Goal: Task Accomplishment & Management: Complete application form

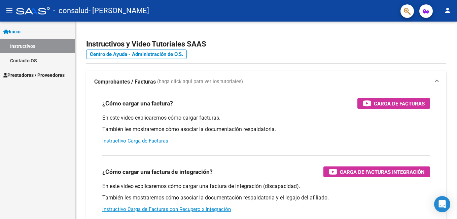
click at [47, 76] on span "Prestadores / Proveedores" at bounding box center [33, 74] width 61 height 7
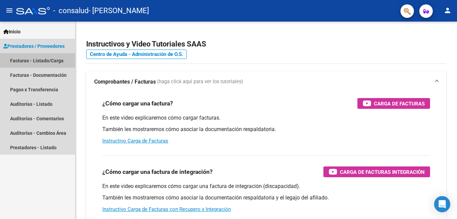
click at [40, 60] on link "Facturas - Listado/Carga" at bounding box center [37, 60] width 75 height 14
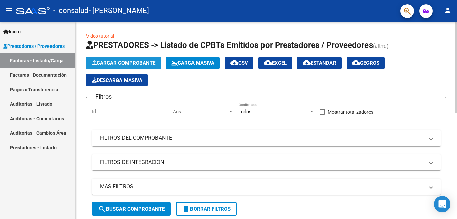
click at [116, 60] on span "Cargar Comprobante" at bounding box center [124, 63] width 64 height 6
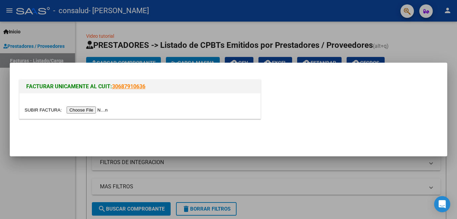
click at [86, 110] on input "file" at bounding box center [67, 109] width 85 height 7
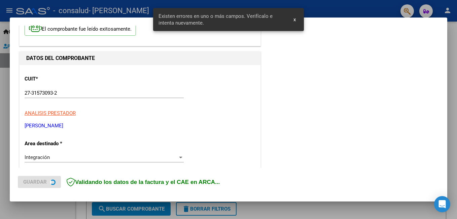
scroll to position [151, 0]
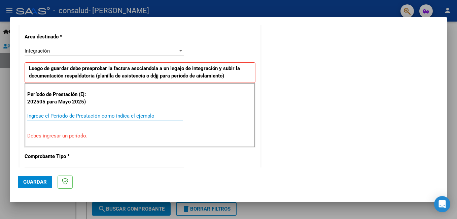
click at [86, 116] on input "Ingrese el Período de Prestación como indica el ejemplo" at bounding box center [105, 116] width 156 height 6
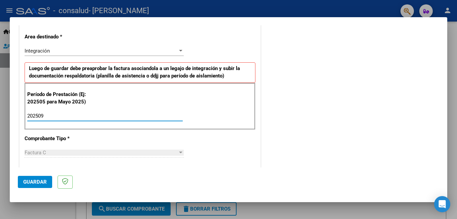
type input "202509"
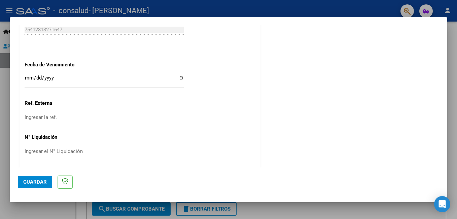
scroll to position [442, 0]
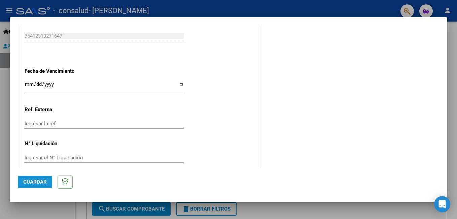
click at [36, 184] on span "Guardar" at bounding box center [35, 182] width 24 height 6
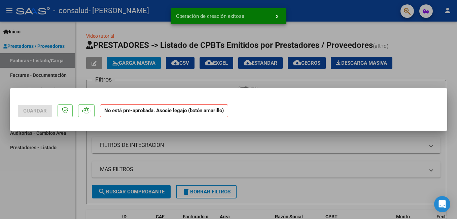
scroll to position [0, 0]
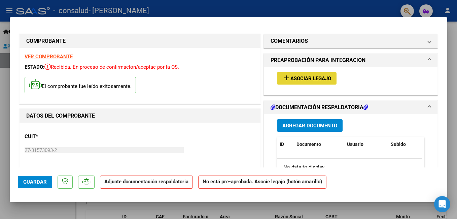
click at [300, 81] on span "Asociar Legajo" at bounding box center [311, 78] width 41 height 6
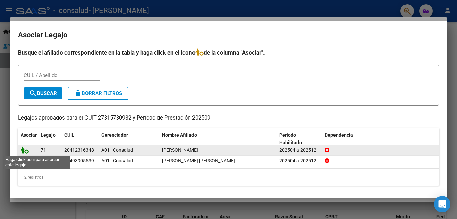
click at [25, 150] on icon at bounding box center [25, 149] width 8 height 7
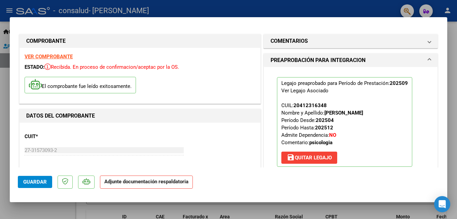
click at [41, 77] on p "El comprobante fue leído exitosamente." at bounding box center [80, 85] width 111 height 17
click at [160, 181] on strong "Adjunte documentación respaldatoria" at bounding box center [146, 181] width 84 height 6
click at [37, 184] on span "Guardar" at bounding box center [35, 182] width 24 height 6
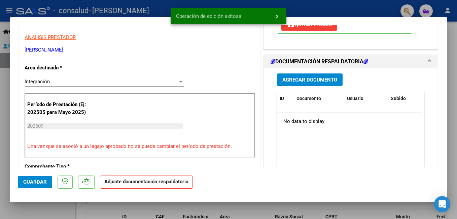
scroll to position [117, 0]
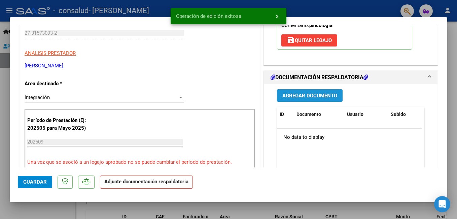
click at [319, 95] on span "Agregar Documento" at bounding box center [310, 96] width 55 height 6
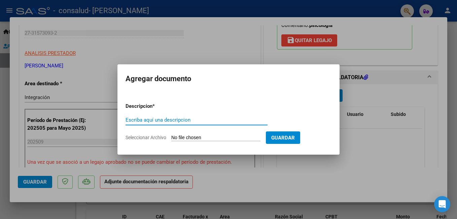
click at [182, 121] on input "Escriba aquí una descripcion" at bounding box center [197, 120] width 142 height 6
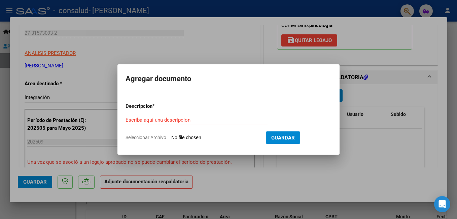
click at [223, 134] on app-file-uploader "Seleccionar Archivo" at bounding box center [196, 137] width 140 height 6
click at [188, 119] on input "Escriba aquí una descripcion" at bounding box center [197, 120] width 142 height 6
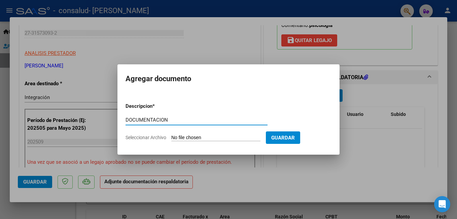
type input "DOCUMENTACION"
click at [200, 135] on input "Seleccionar Archivo" at bounding box center [215, 138] width 89 height 6
type input "C:\fakepath\27315730932-FAC-2-155-DOCUMENTACION.pdf"
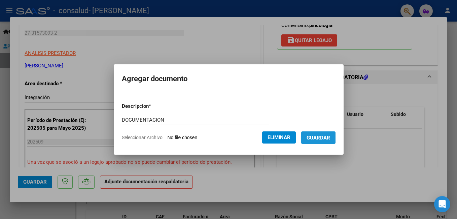
click at [330, 137] on span "Guardar" at bounding box center [319, 138] width 24 height 6
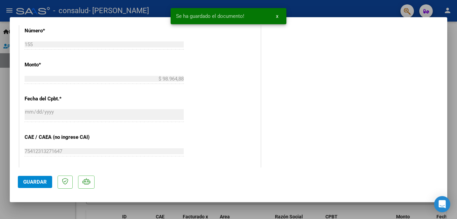
scroll to position [387, 0]
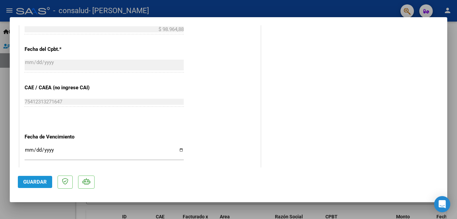
click at [36, 184] on span "Guardar" at bounding box center [35, 182] width 24 height 6
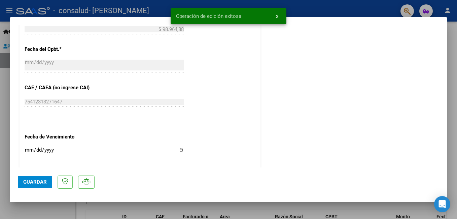
scroll to position [460, 0]
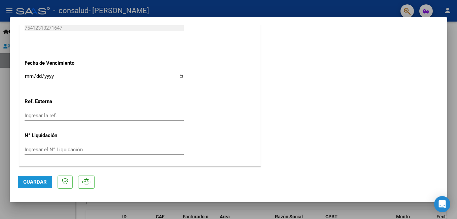
click at [43, 184] on span "Guardar" at bounding box center [35, 182] width 24 height 6
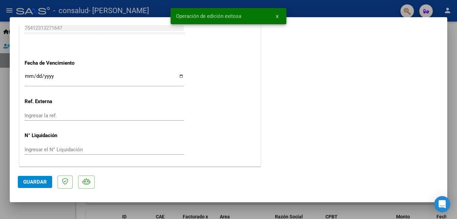
click at [85, 208] on div at bounding box center [228, 109] width 457 height 219
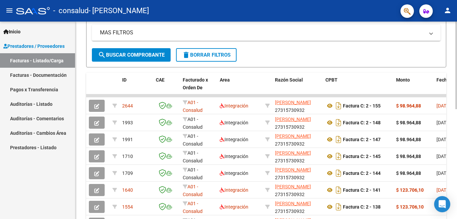
scroll to position [139, 0]
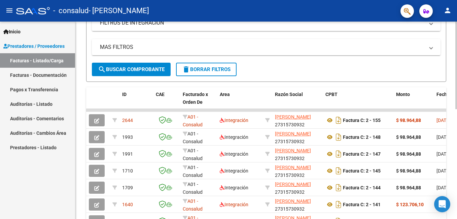
click at [452, 129] on div at bounding box center [457, 129] width 2 height 88
